Goal: Information Seeking & Learning: Learn about a topic

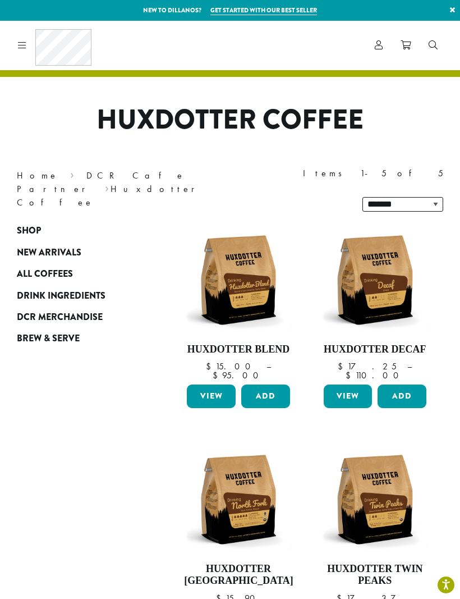
click at [237, 256] on img at bounding box center [238, 280] width 108 height 108
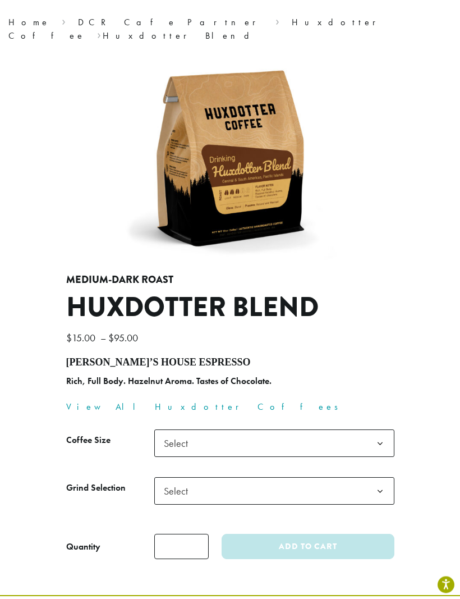
scroll to position [128, 0]
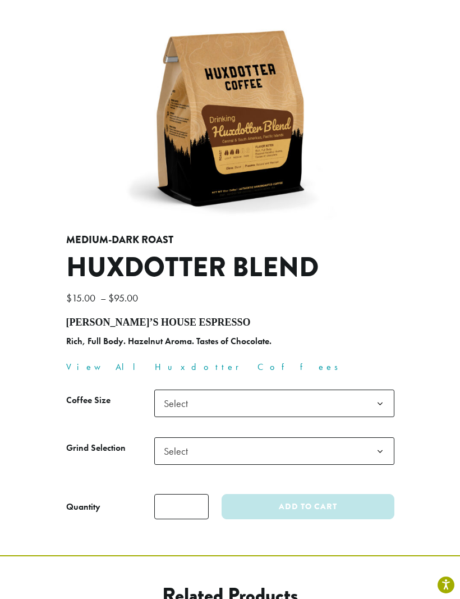
click at [374, 395] on b at bounding box center [381, 404] width 28 height 28
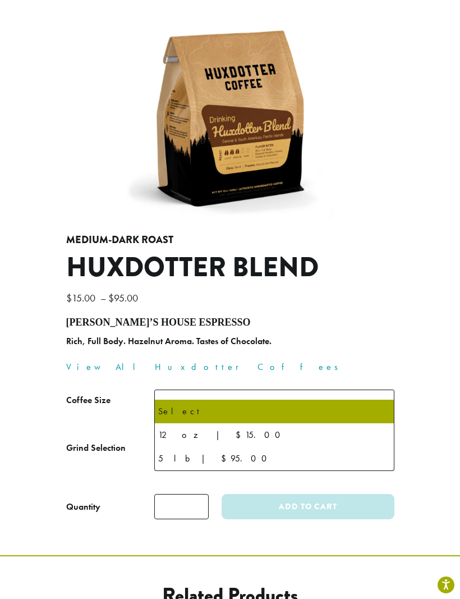
click at [384, 271] on div "**********" at bounding box center [230, 381] width 345 height 295
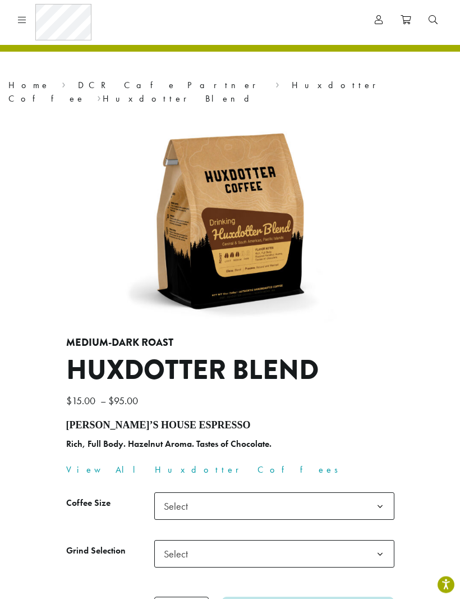
scroll to position [0, 0]
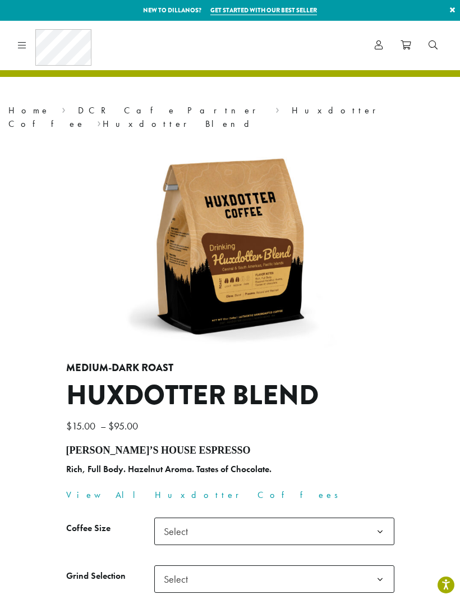
click at [78, 104] on link "DCR Cafe Partner" at bounding box center [171, 110] width 186 height 12
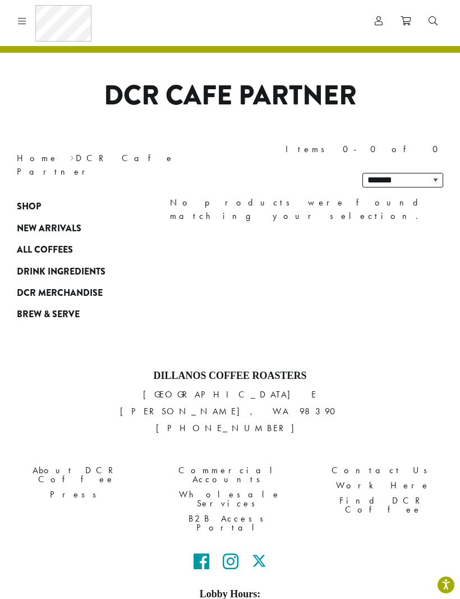
scroll to position [31, 0]
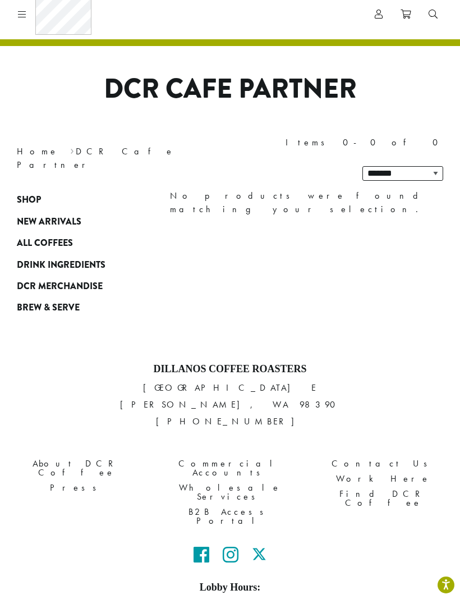
click at [70, 456] on link "About DCR Coffee" at bounding box center [76, 468] width 136 height 24
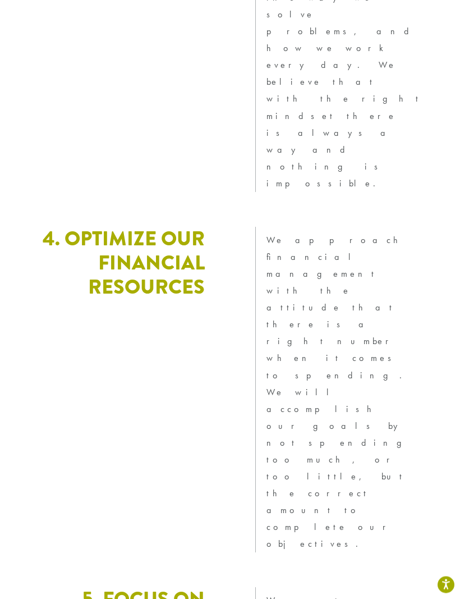
scroll to position [3720, 0]
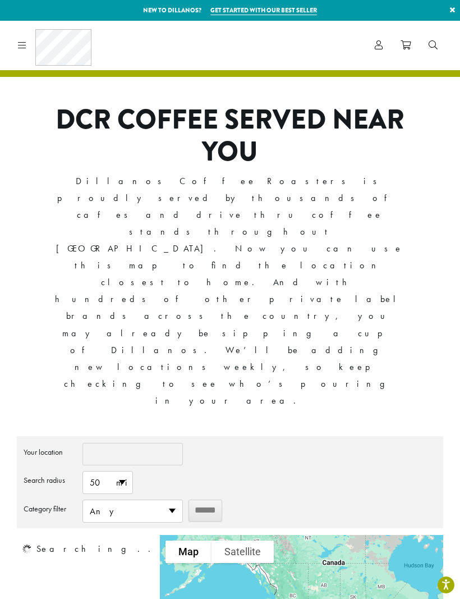
click at [148, 443] on input "Your location" at bounding box center [133, 454] width 101 height 22
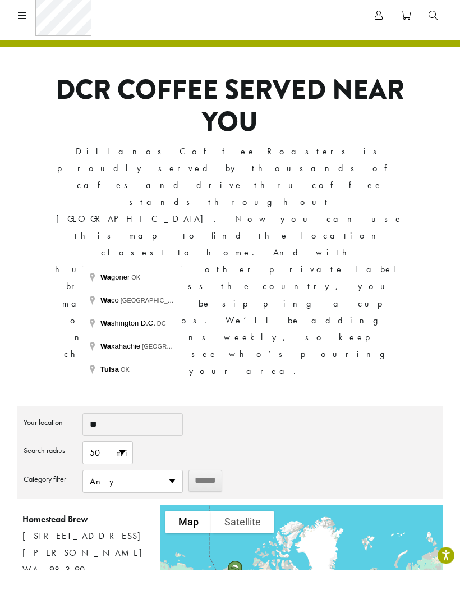
type input "*"
type input "**********"
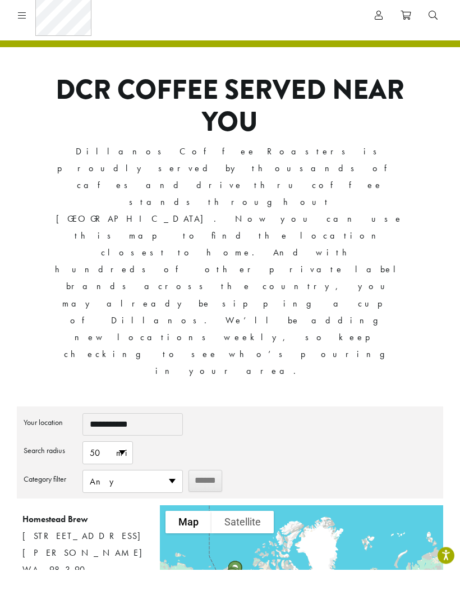
scroll to position [30, 0]
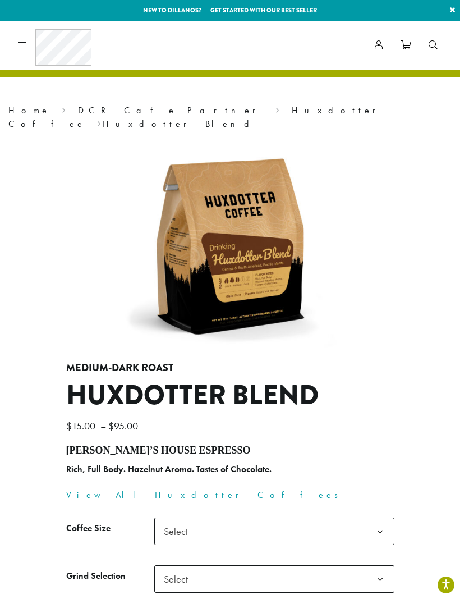
click at [78, 108] on link "DCR Cafe Partner" at bounding box center [171, 110] width 186 height 12
